Goal: Task Accomplishment & Management: Use online tool/utility

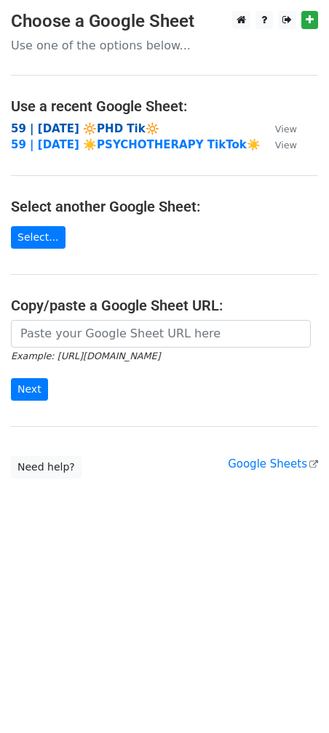
click at [105, 130] on strong "59 | [DATE] 🔆PHD Tik🔆" at bounding box center [85, 128] width 148 height 13
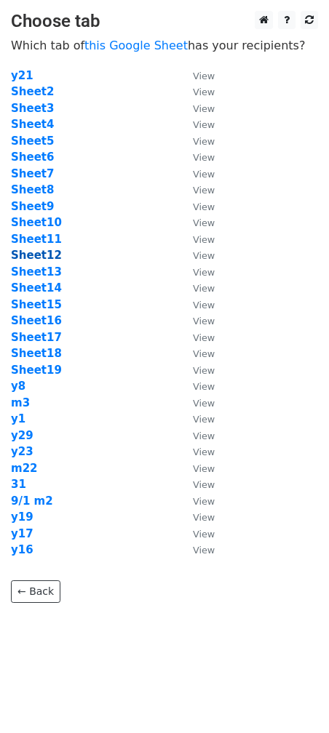
click at [38, 254] on strong "Sheet12" at bounding box center [36, 255] width 51 height 13
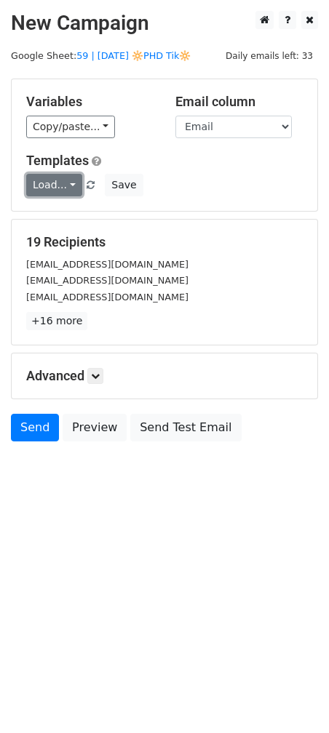
click at [51, 176] on link "Load..." at bounding box center [54, 185] width 56 height 23
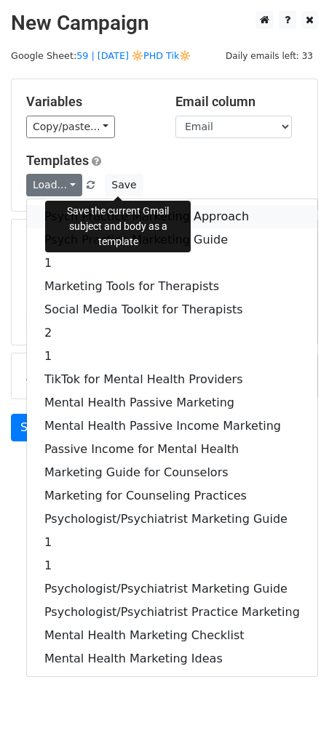
click at [121, 208] on link "Psych Practice Marketing Approach" at bounding box center [172, 216] width 290 height 23
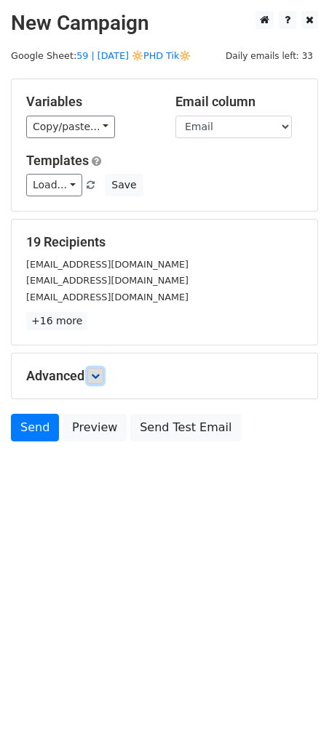
click at [97, 371] on icon at bounding box center [95, 375] width 9 height 9
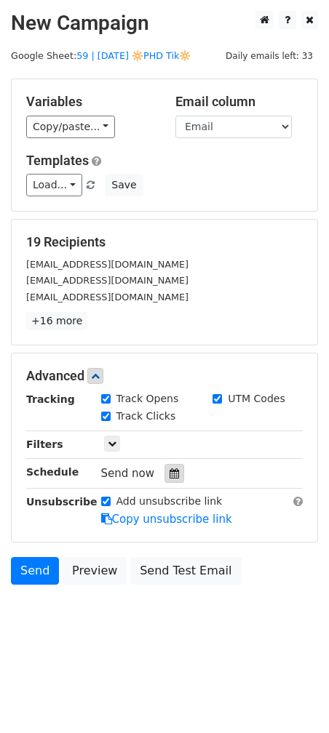
click at [169, 475] on icon at bounding box center [173, 473] width 9 height 10
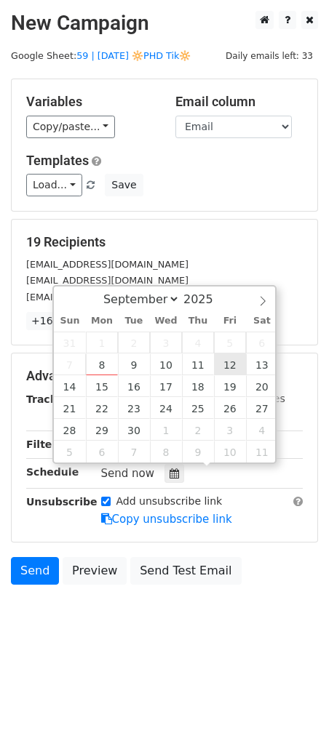
type input "2025-09-12 12:00"
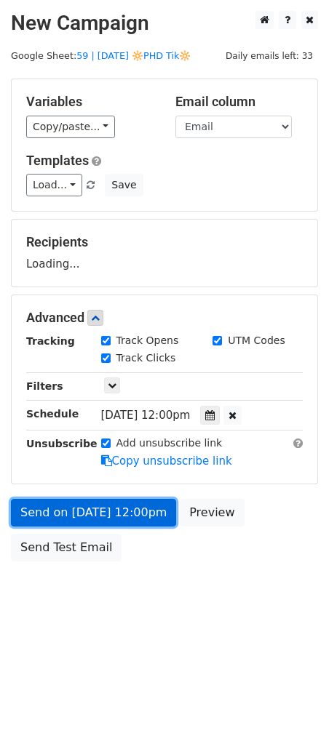
click at [112, 523] on link "Send on Sep 12 at 12:00pm" at bounding box center [93, 513] width 165 height 28
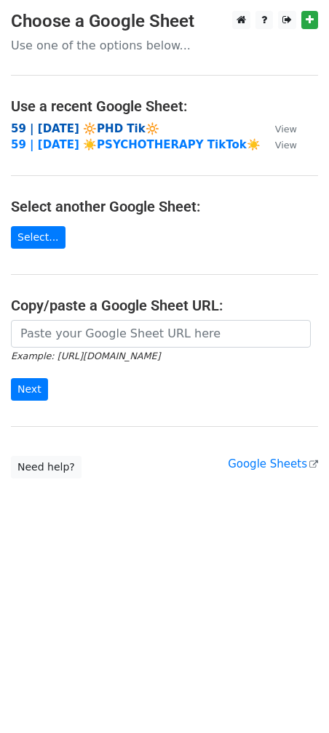
click at [44, 134] on strong "59 | [DATE] 🔆PHD Tik🔆" at bounding box center [85, 128] width 148 height 13
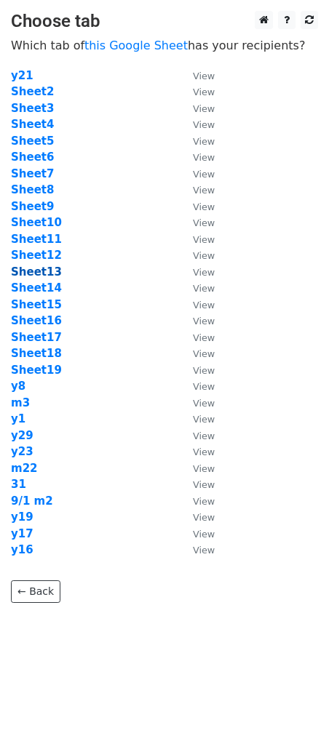
click at [51, 276] on strong "Sheet13" at bounding box center [36, 271] width 51 height 13
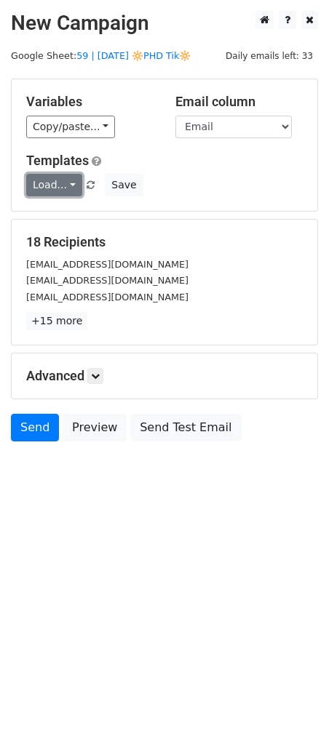
click at [69, 177] on link "Load..." at bounding box center [54, 185] width 56 height 23
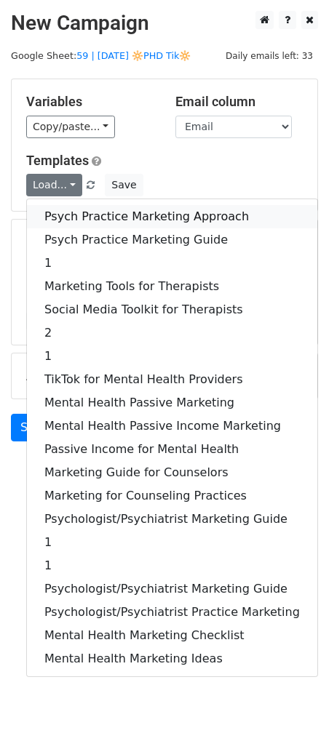
click at [95, 227] on link "Psych Practice Marketing Approach" at bounding box center [172, 216] width 290 height 23
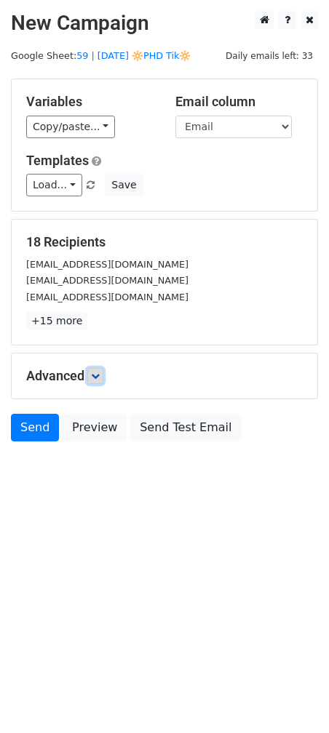
click at [98, 371] on icon at bounding box center [95, 375] width 9 height 9
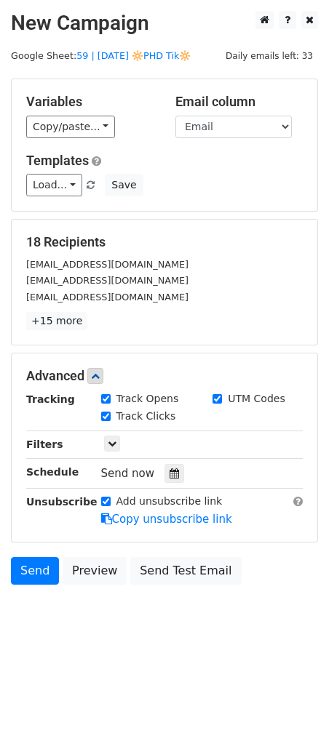
click at [165, 464] on div "Send now" at bounding box center [186, 474] width 171 height 20
click at [172, 470] on div at bounding box center [174, 473] width 20 height 19
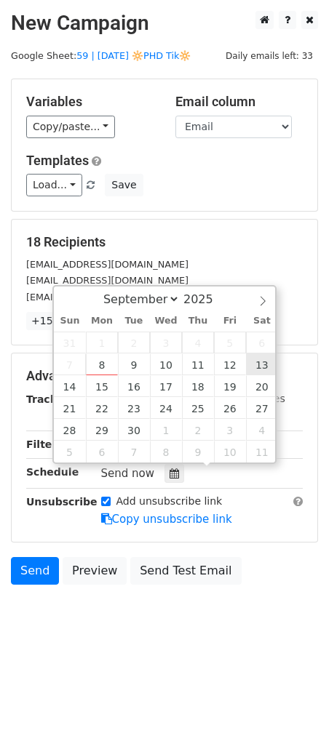
type input "[DATE] 12:00"
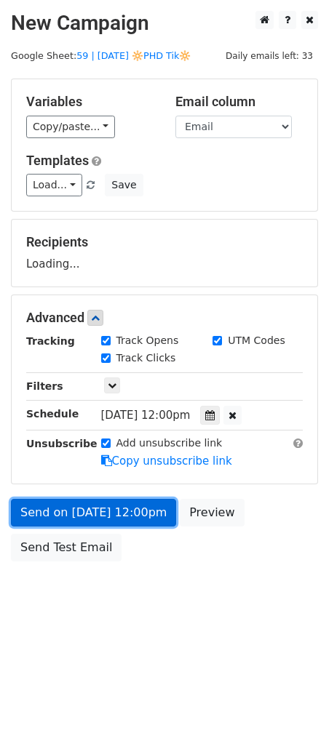
click at [132, 521] on link "Send on [DATE] 12:00pm" at bounding box center [93, 513] width 165 height 28
